Goal: Task Accomplishment & Management: Complete application form

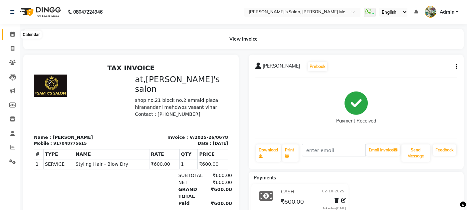
click at [12, 32] on icon at bounding box center [12, 34] width 4 height 5
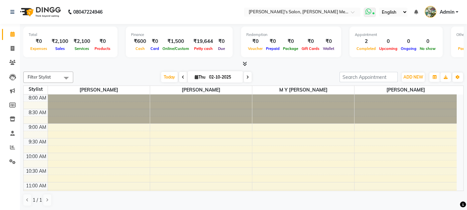
click at [369, 9] on icon at bounding box center [368, 11] width 6 height 7
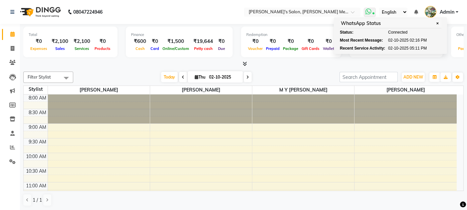
click at [369, 9] on icon at bounding box center [368, 11] width 6 height 7
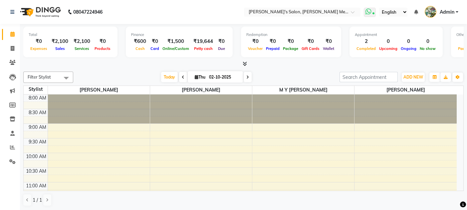
click at [369, 9] on icon at bounding box center [368, 11] width 6 height 7
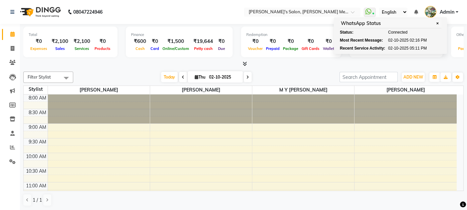
click at [223, 14] on nav "08047224946 Select Location × [PERSON_NAME]'s Salon, Hiranandani Mehdows WhatsA…" at bounding box center [233, 12] width 467 height 24
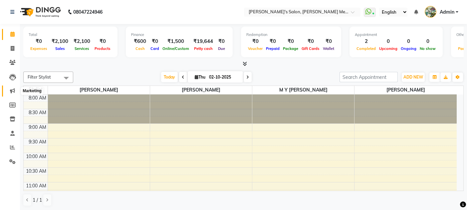
click at [12, 91] on icon at bounding box center [12, 90] width 5 height 5
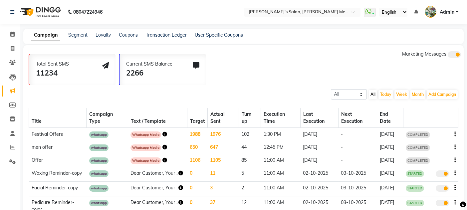
click at [162, 132] on icon "button" at bounding box center [164, 134] width 5 height 5
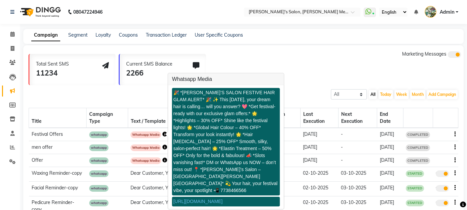
click at [203, 199] on link "[URL][DOMAIN_NAME]" at bounding box center [197, 201] width 49 height 5
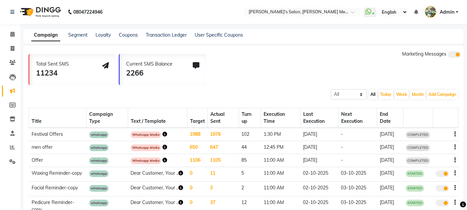
click at [162, 134] on icon "button" at bounding box center [164, 134] width 5 height 5
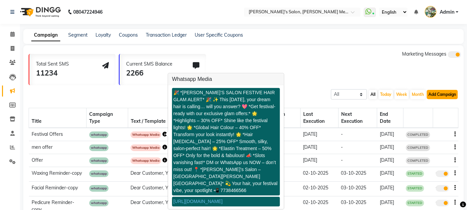
click at [447, 94] on button "Add Campaign" at bounding box center [441, 94] width 31 height 9
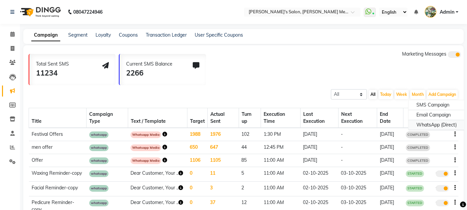
click at [434, 122] on div "WhatsApp (Direct)" at bounding box center [436, 125] width 56 height 10
select select "2"
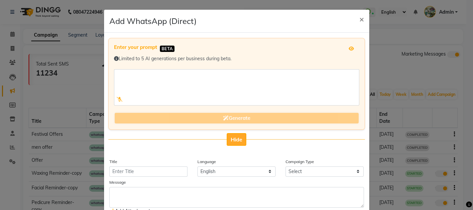
click at [231, 137] on span "Hide" at bounding box center [237, 139] width 12 height 7
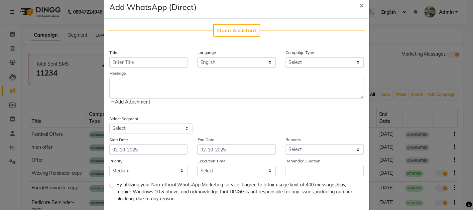
scroll to position [19, 0]
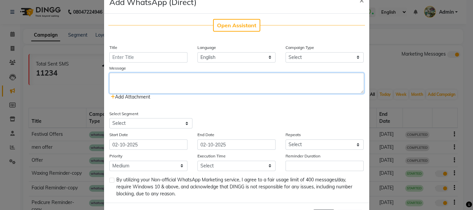
paste textarea "Festive Offers Await – Do Visit Us [DATE]!"
click at [159, 82] on textarea at bounding box center [236, 83] width 255 height 21
type textarea "Festive Offers Await – Do Visit Us [DATE]!"
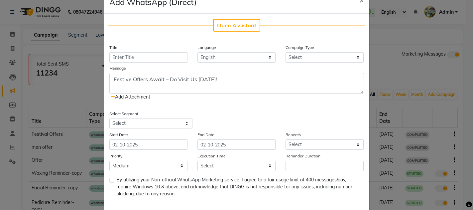
click at [132, 98] on span "Add Attachment" at bounding box center [131, 97] width 40 height 6
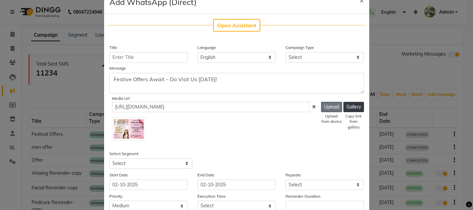
click at [328, 110] on button "Upload" at bounding box center [331, 107] width 21 height 10
type input "[URL][DOMAIN_NAME]"
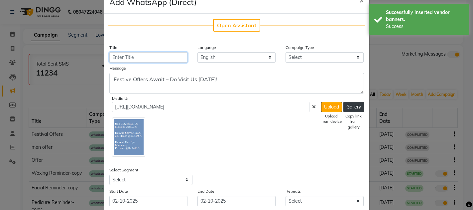
click at [159, 59] on input "Title" at bounding box center [148, 57] width 78 height 10
type input "Offer"
click at [297, 59] on select "Select Birthday Anniversary Promotional Service reminder" at bounding box center [325, 57] width 78 height 10
select select "3"
click at [286, 52] on select "Select Birthday Anniversary Promotional Service reminder" at bounding box center [325, 57] width 78 height 10
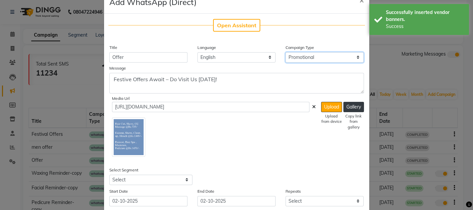
scroll to position [103, 0]
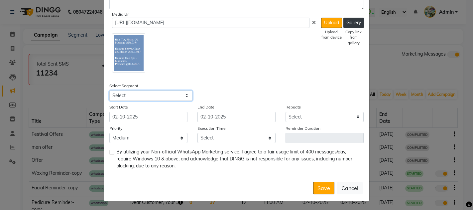
click at [169, 97] on select "Select All Customers All [DEMOGRAPHIC_DATA] Customer All [DEMOGRAPHIC_DATA] Cus…" at bounding box center [150, 95] width 83 height 10
select select "5700"
click at [109, 90] on select "Select All Customers All [DEMOGRAPHIC_DATA] Customer All [DEMOGRAPHIC_DATA] Cus…" at bounding box center [150, 95] width 83 height 10
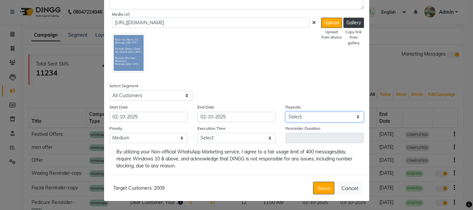
click at [286, 116] on select "Select Once Daily Alternate Day Weekly Monthly Yearly" at bounding box center [325, 117] width 78 height 10
select select "1"
click at [286, 112] on select "Select Once Daily Alternate Day Weekly Monthly Yearly" at bounding box center [325, 117] width 78 height 10
click at [259, 136] on select "Select 09:00 AM 09:15 AM 09:30 AM 09:45 AM 10:00 AM 10:15 AM 10:30 AM 10:45 AM …" at bounding box center [237, 138] width 78 height 10
select select "1080"
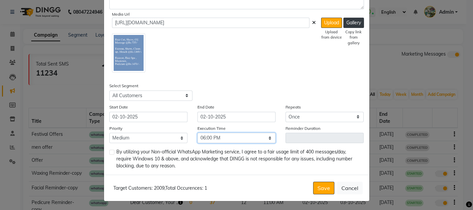
click at [198, 133] on select "Select 09:00 AM 09:15 AM 09:30 AM 09:45 AM 10:00 AM 10:15 AM 10:30 AM 10:45 AM …" at bounding box center [237, 138] width 78 height 10
click at [109, 152] on label at bounding box center [111, 152] width 5 height 5
click at [109, 152] on input "checkbox" at bounding box center [111, 152] width 4 height 4
checkbox input "true"
click at [317, 185] on button "Save" at bounding box center [323, 188] width 21 height 13
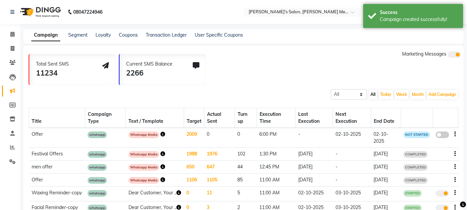
click at [163, 132] on icon "button" at bounding box center [162, 134] width 5 height 5
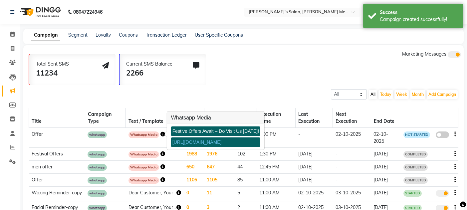
click at [187, 141] on link "[URL][DOMAIN_NAME]" at bounding box center [196, 141] width 49 height 5
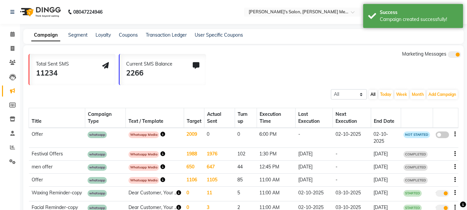
click at [444, 135] on span at bounding box center [441, 134] width 13 height 7
click at [444, 136] on input "false" at bounding box center [444, 136] width 0 height 0
select select "3"
select select "5700"
select select "1"
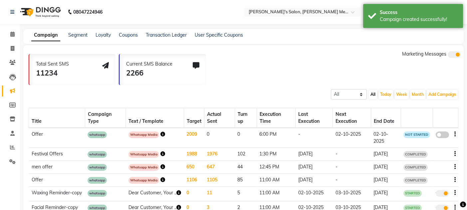
select select "2"
select select "1080"
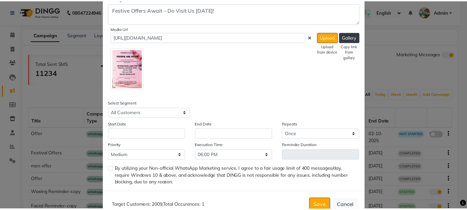
scroll to position [201, 0]
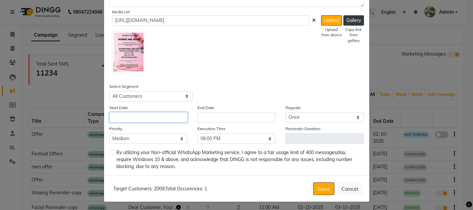
click at [151, 114] on input "text" at bounding box center [148, 117] width 78 height 10
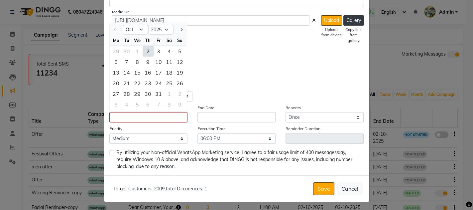
click at [144, 52] on div "2" at bounding box center [148, 51] width 11 height 11
type input "02-10-2025"
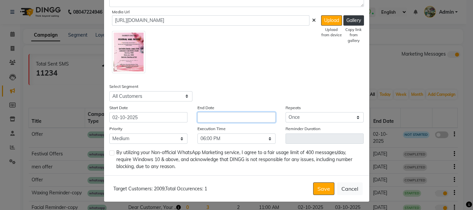
click at [199, 114] on input "text" at bounding box center [237, 117] width 78 height 10
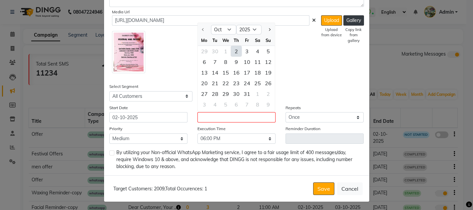
click at [232, 48] on div "2" at bounding box center [236, 51] width 11 height 11
type input "02-10-2025"
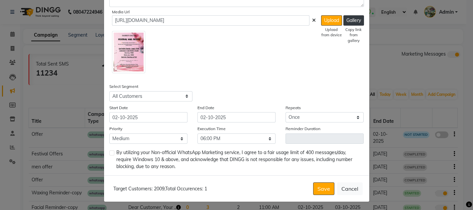
click at [109, 153] on label at bounding box center [111, 152] width 5 height 5
click at [109, 153] on input "checkbox" at bounding box center [111, 153] width 4 height 4
checkbox input "true"
click at [313, 187] on button "Save" at bounding box center [323, 188] width 21 height 13
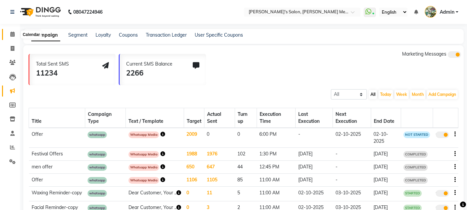
click at [12, 35] on icon at bounding box center [12, 34] width 4 height 5
